Goal: Information Seeking & Learning: Check status

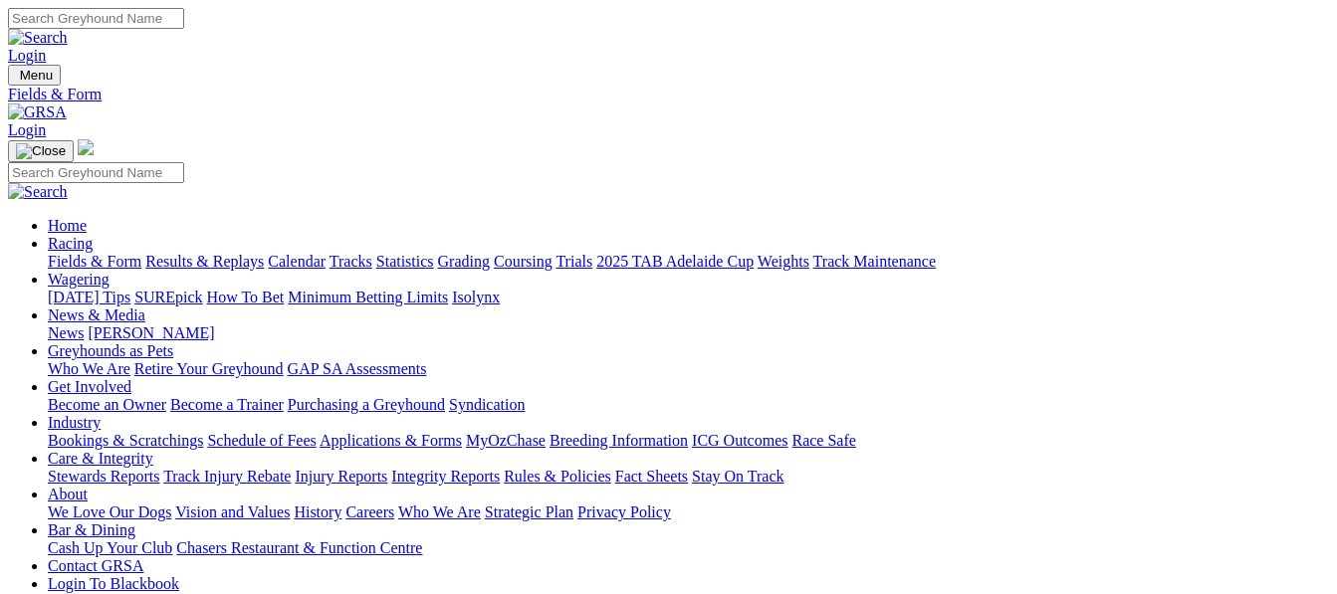
click at [242, 253] on link "Results & Replays" at bounding box center [204, 261] width 118 height 17
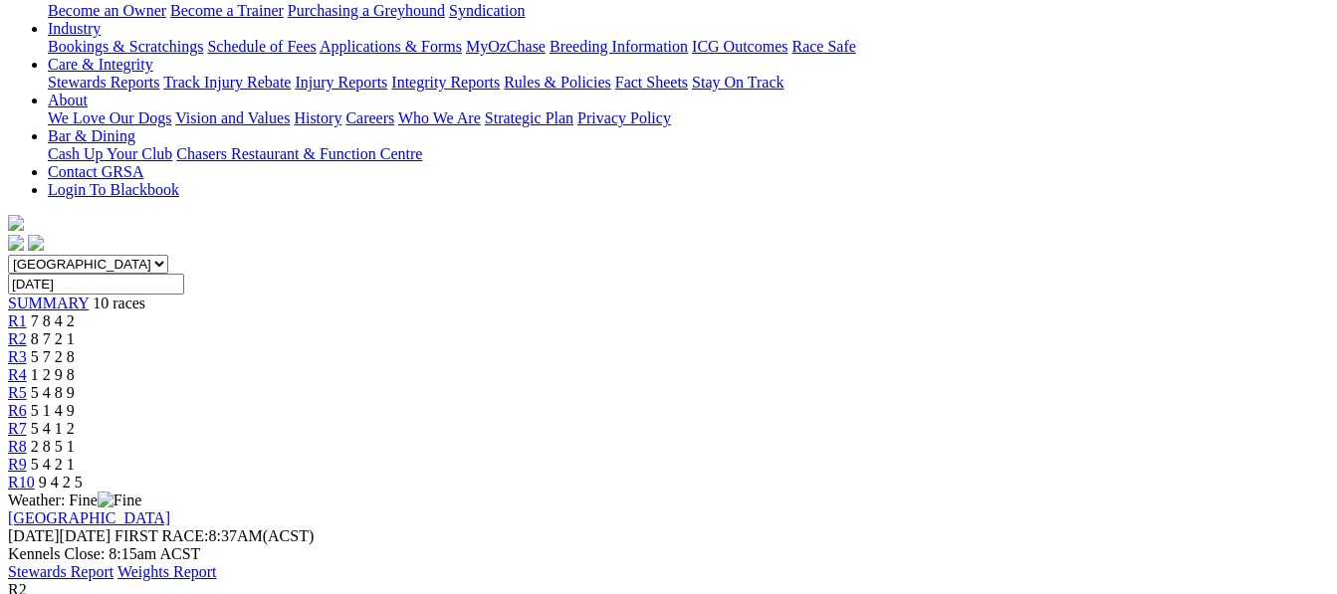
scroll to position [398, 0]
